Goal: Task Accomplishment & Management: Manage account settings

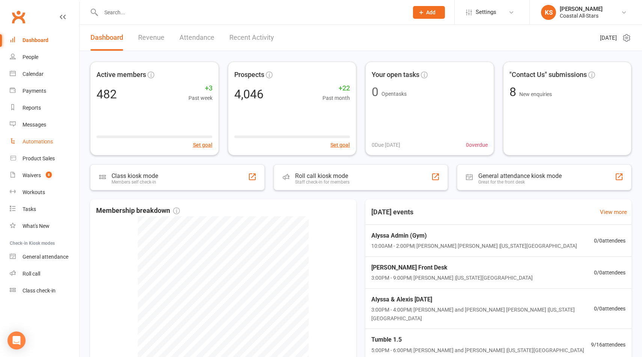
click at [43, 141] on div "Automations" at bounding box center [38, 142] width 30 height 6
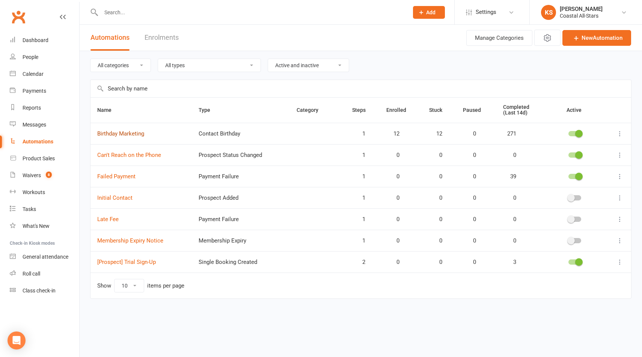
click at [124, 136] on link "Birthday Marketing" at bounding box center [120, 133] width 47 height 7
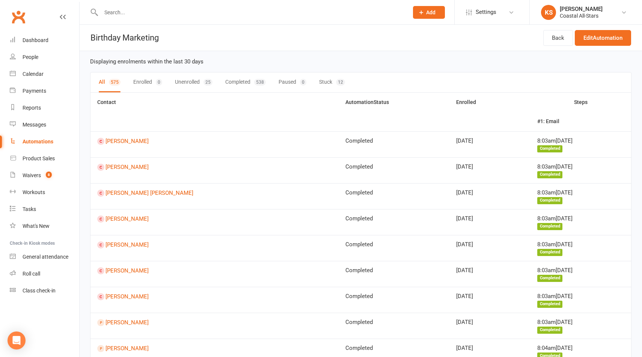
click at [328, 80] on button "Stuck 12" at bounding box center [332, 82] width 26 height 20
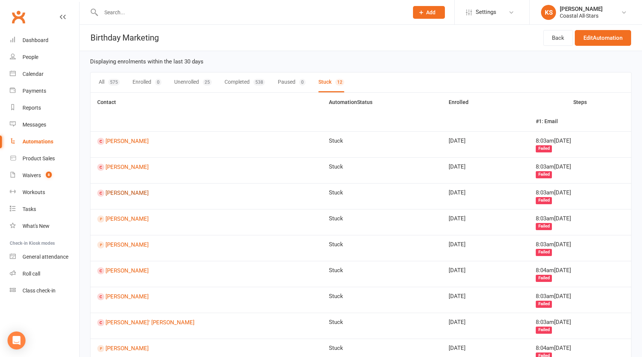
click at [128, 192] on link "Alexis Sullivan" at bounding box center [206, 193] width 218 height 7
click at [121, 166] on link "Alexis Sullivan" at bounding box center [206, 167] width 218 height 7
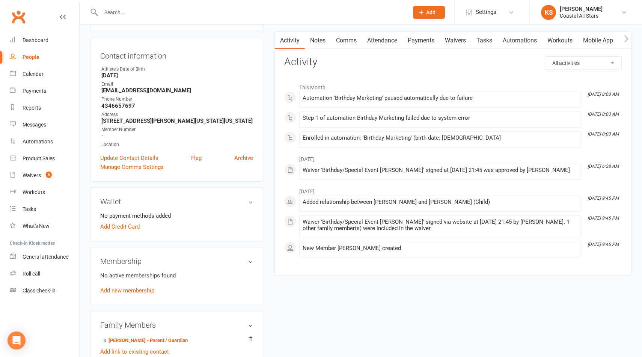
scroll to position [102, 0]
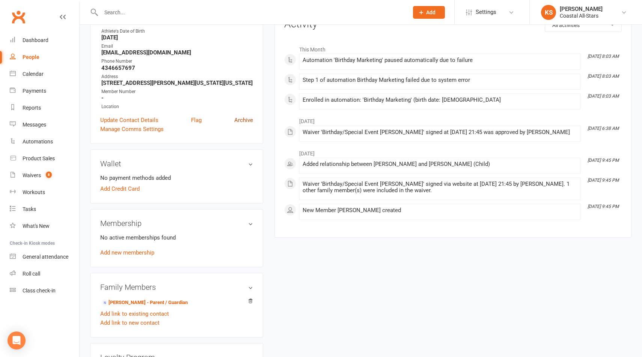
click at [243, 117] on link "Archive" at bounding box center [243, 120] width 19 height 9
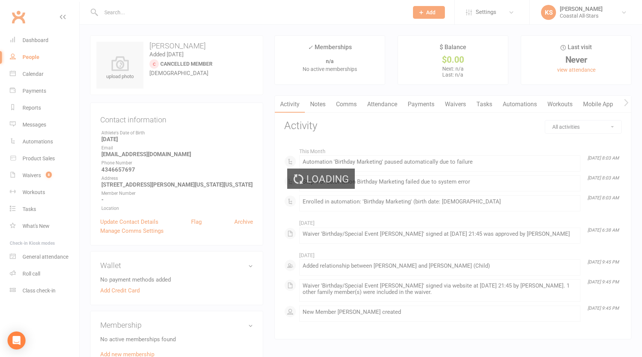
select select "100"
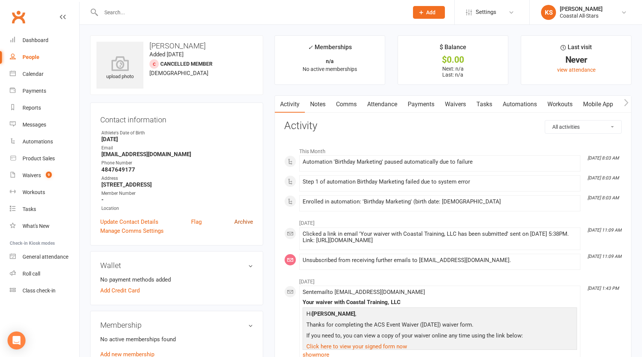
click at [241, 224] on link "Archive" at bounding box center [243, 221] width 19 height 9
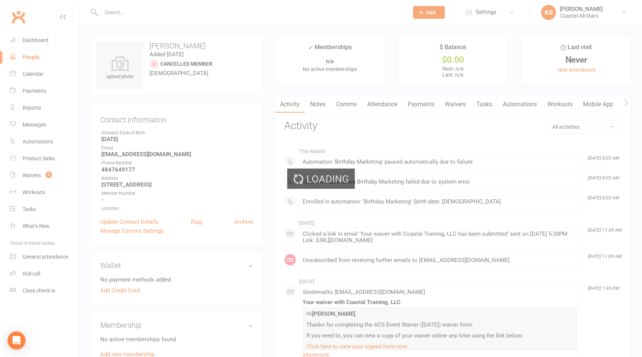
select select "100"
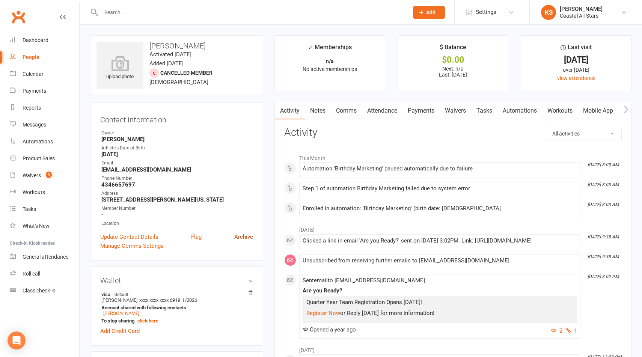
click at [242, 234] on link "Archive" at bounding box center [243, 236] width 19 height 9
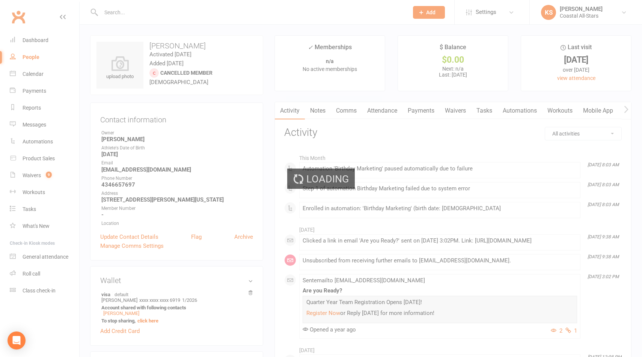
select select "100"
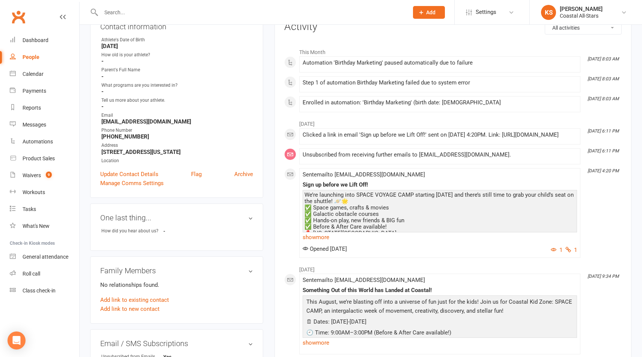
scroll to position [94, 0]
click at [246, 172] on link "Archive" at bounding box center [243, 173] width 19 height 9
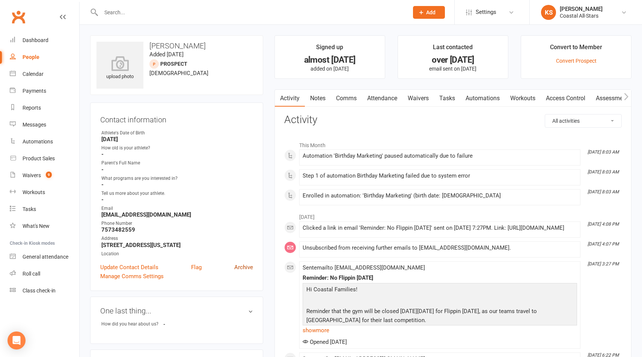
click at [245, 265] on link "Archive" at bounding box center [243, 267] width 19 height 9
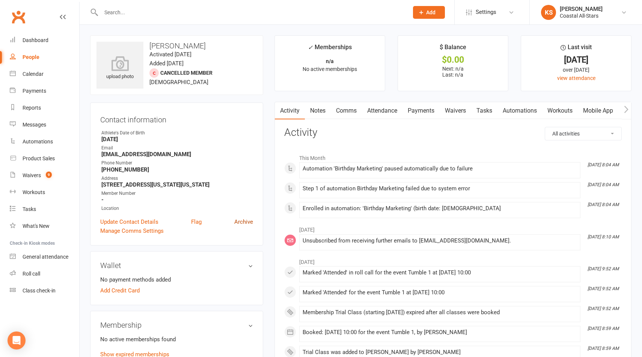
click at [247, 221] on link "Archive" at bounding box center [243, 221] width 19 height 9
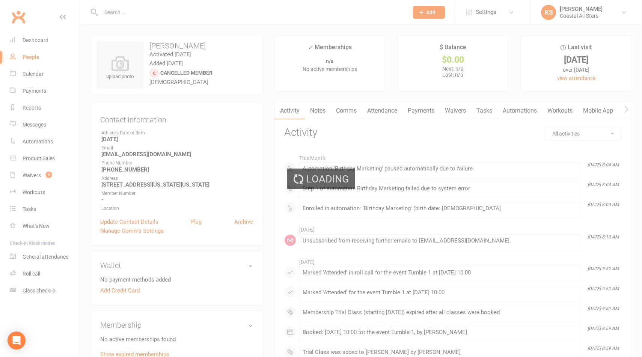
select select "100"
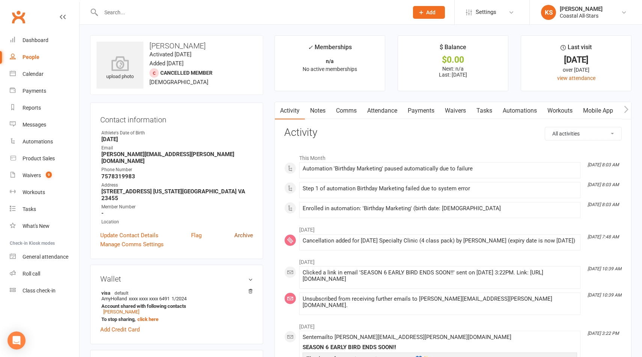
click at [247, 231] on link "Archive" at bounding box center [243, 235] width 19 height 9
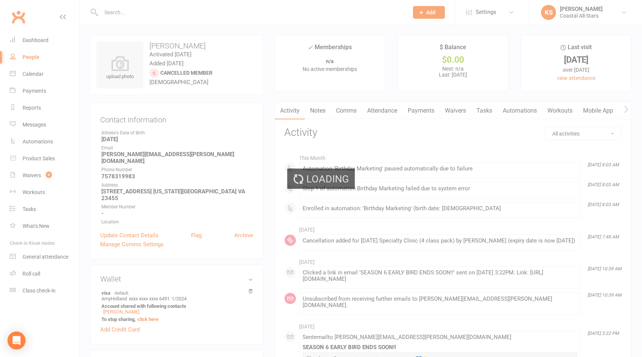
select select "100"
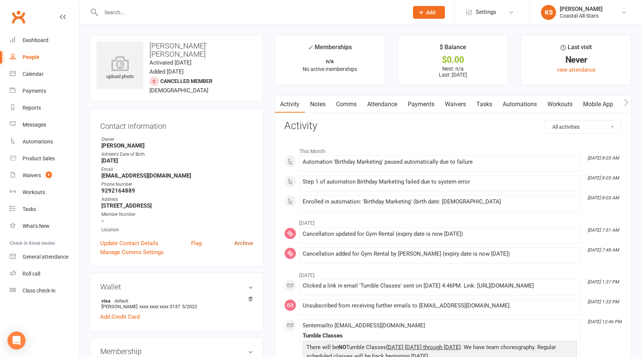
click at [241, 239] on link "Archive" at bounding box center [243, 243] width 19 height 9
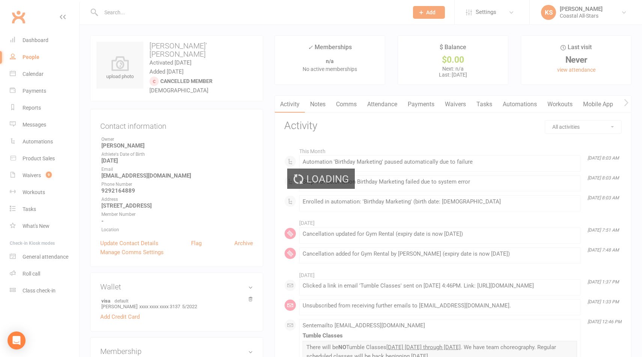
select select "100"
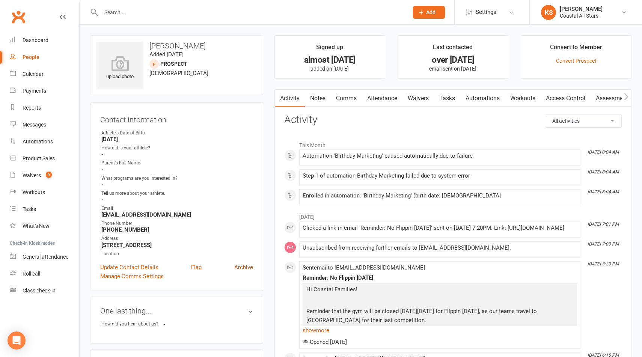
click at [243, 270] on link "Archive" at bounding box center [243, 267] width 19 height 9
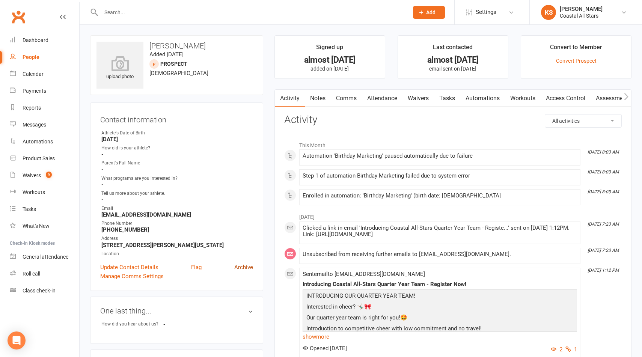
click at [246, 267] on link "Archive" at bounding box center [243, 267] width 19 height 9
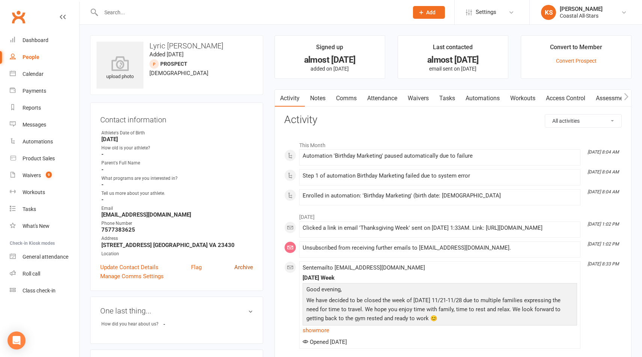
click at [242, 266] on link "Archive" at bounding box center [243, 267] width 19 height 9
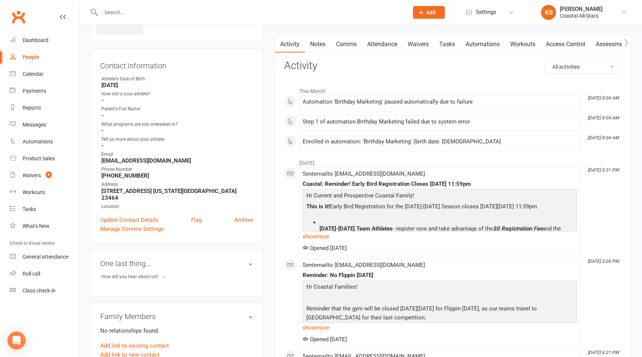
scroll to position [28, 0]
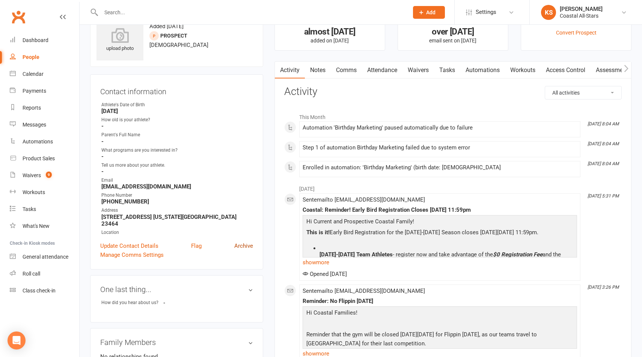
click at [241, 241] on link "Archive" at bounding box center [243, 245] width 19 height 9
